Goal: Transaction & Acquisition: Purchase product/service

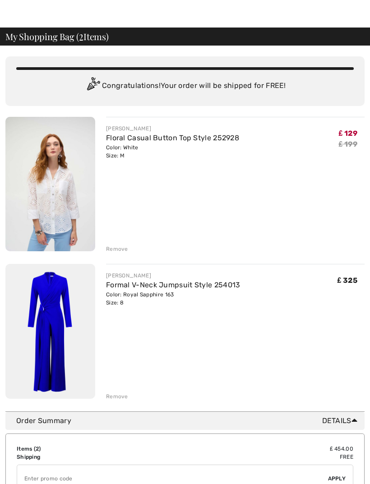
scroll to position [17, 0]
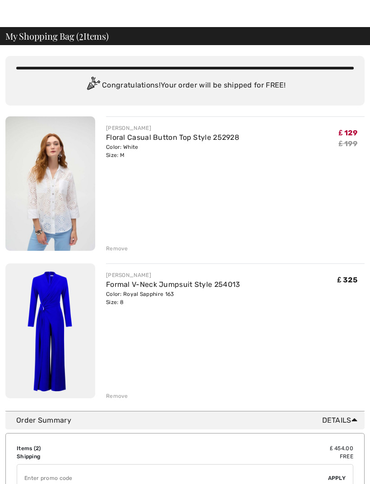
click at [65, 334] on img at bounding box center [50, 331] width 90 height 135
click at [60, 332] on img at bounding box center [50, 331] width 90 height 135
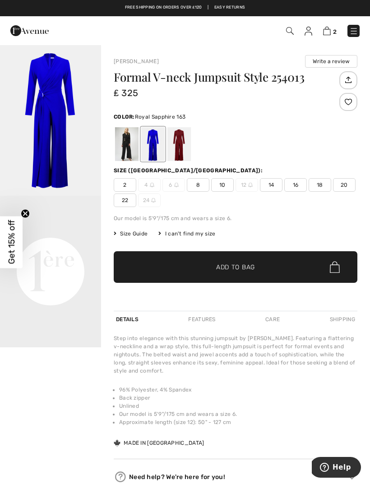
click at [153, 158] on div at bounding box center [152, 144] width 23 height 34
click at [64, 246] on video "Your browser does not support the video tag." at bounding box center [50, 221] width 101 height 51
click at [152, 156] on div at bounding box center [152, 144] width 23 height 34
click at [152, 154] on div at bounding box center [152, 144] width 23 height 34
click at [188, 339] on div "Step into elegance with this stunning jumpsuit by [PERSON_NAME]. Featuring a fl…" at bounding box center [236, 354] width 244 height 41
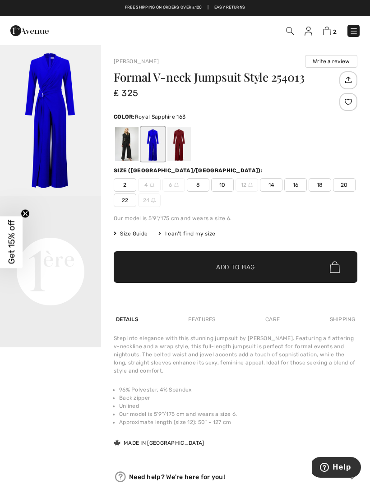
click at [201, 184] on span "8" at bounding box center [198, 185] width 23 height 14
click at [328, 34] on img at bounding box center [327, 31] width 8 height 9
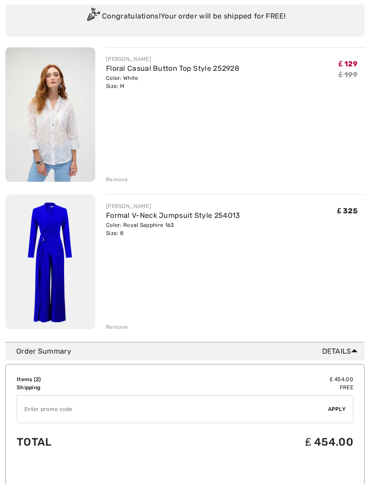
scroll to position [81, 0]
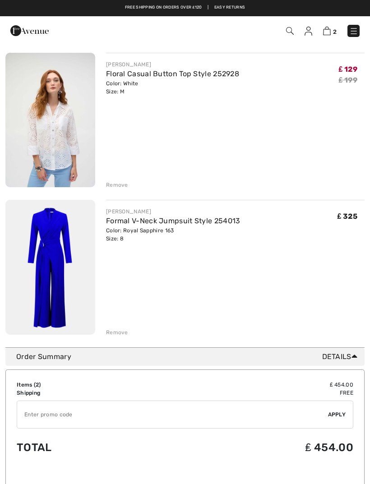
click at [63, 303] on img at bounding box center [50, 267] width 90 height 135
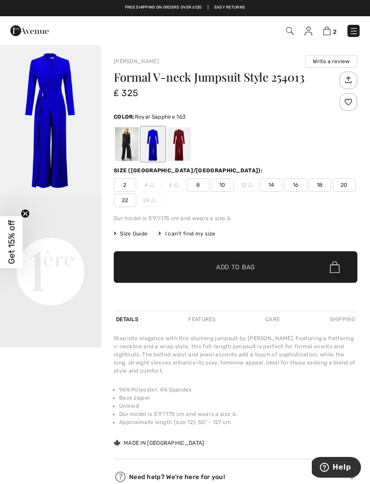
click at [198, 185] on span "8" at bounding box center [198, 185] width 23 height 14
click at [237, 265] on span "Add to Bag" at bounding box center [235, 267] width 39 height 9
click at [199, 184] on span "8" at bounding box center [198, 185] width 23 height 14
click at [229, 267] on span "Add to Bag" at bounding box center [235, 267] width 39 height 9
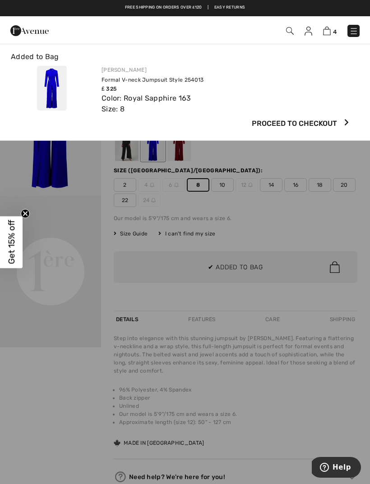
click at [234, 267] on div at bounding box center [185, 242] width 370 height 484
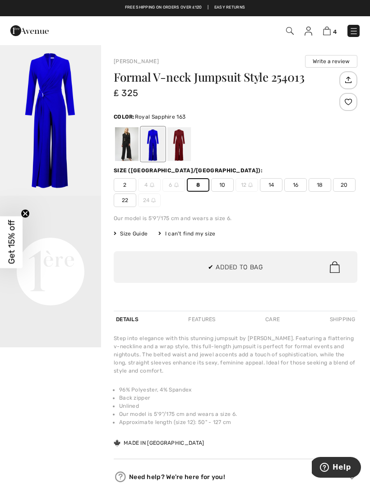
click at [324, 34] on img at bounding box center [327, 31] width 8 height 9
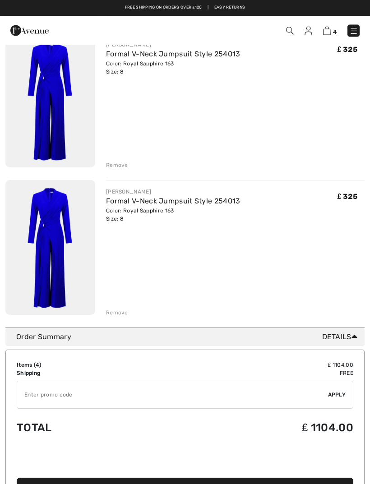
scroll to position [381, 0]
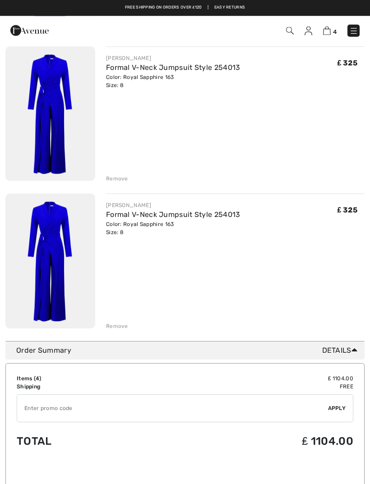
click at [128, 328] on div "Remove" at bounding box center [235, 326] width 259 height 10
click at [126, 327] on div "Remove" at bounding box center [117, 327] width 22 height 8
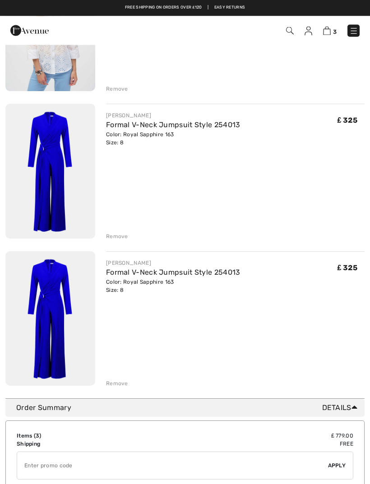
scroll to position [172, 0]
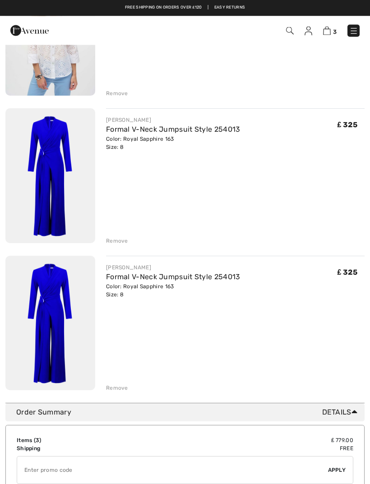
click at [129, 382] on div "JOSEPH RIBKOFF Formal V-Neck Jumpsuit Style 254013 Color: Royal Sapphire 163 Si…" at bounding box center [235, 324] width 259 height 137
click at [122, 388] on div "Remove" at bounding box center [117, 388] width 22 height 8
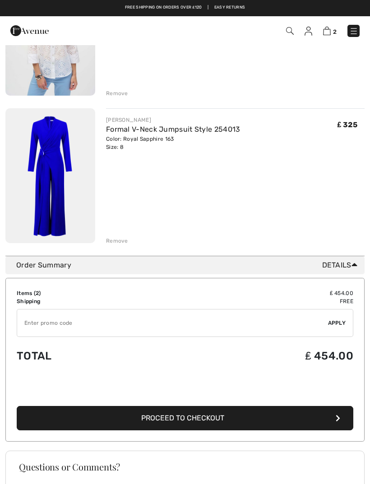
click at [130, 242] on div "Remove" at bounding box center [235, 240] width 259 height 10
click at [121, 240] on div "Remove" at bounding box center [117, 241] width 22 height 8
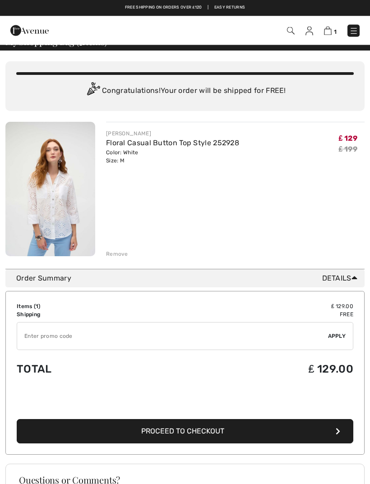
scroll to position [0, 0]
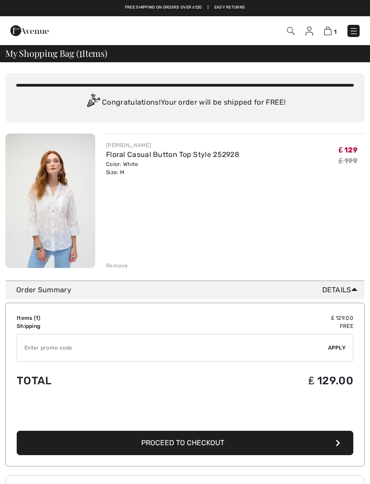
click at [324, 36] on span "1" at bounding box center [261, 31] width 198 height 12
